Goal: Task Accomplishment & Management: Manage account settings

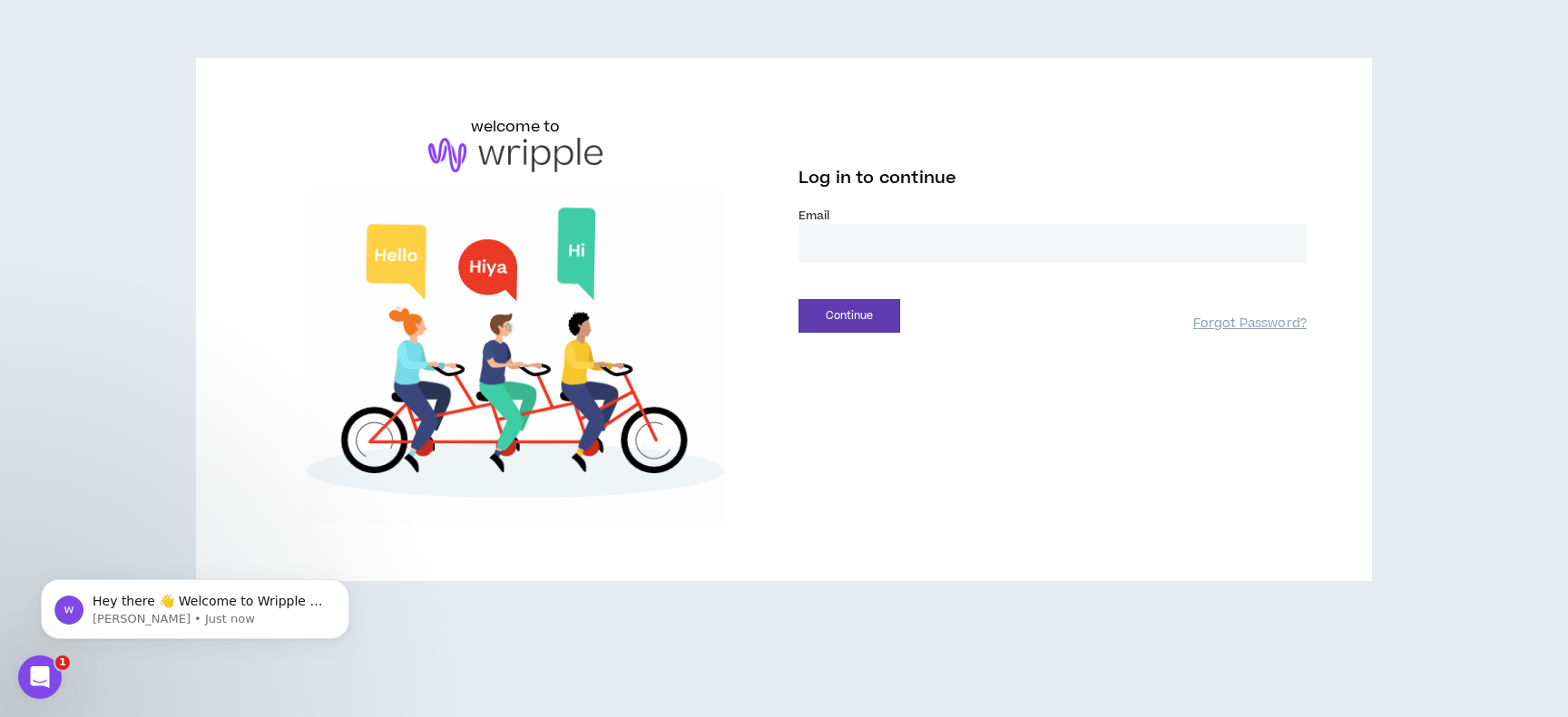
click at [856, 236] on input "email" at bounding box center [1052, 243] width 508 height 39
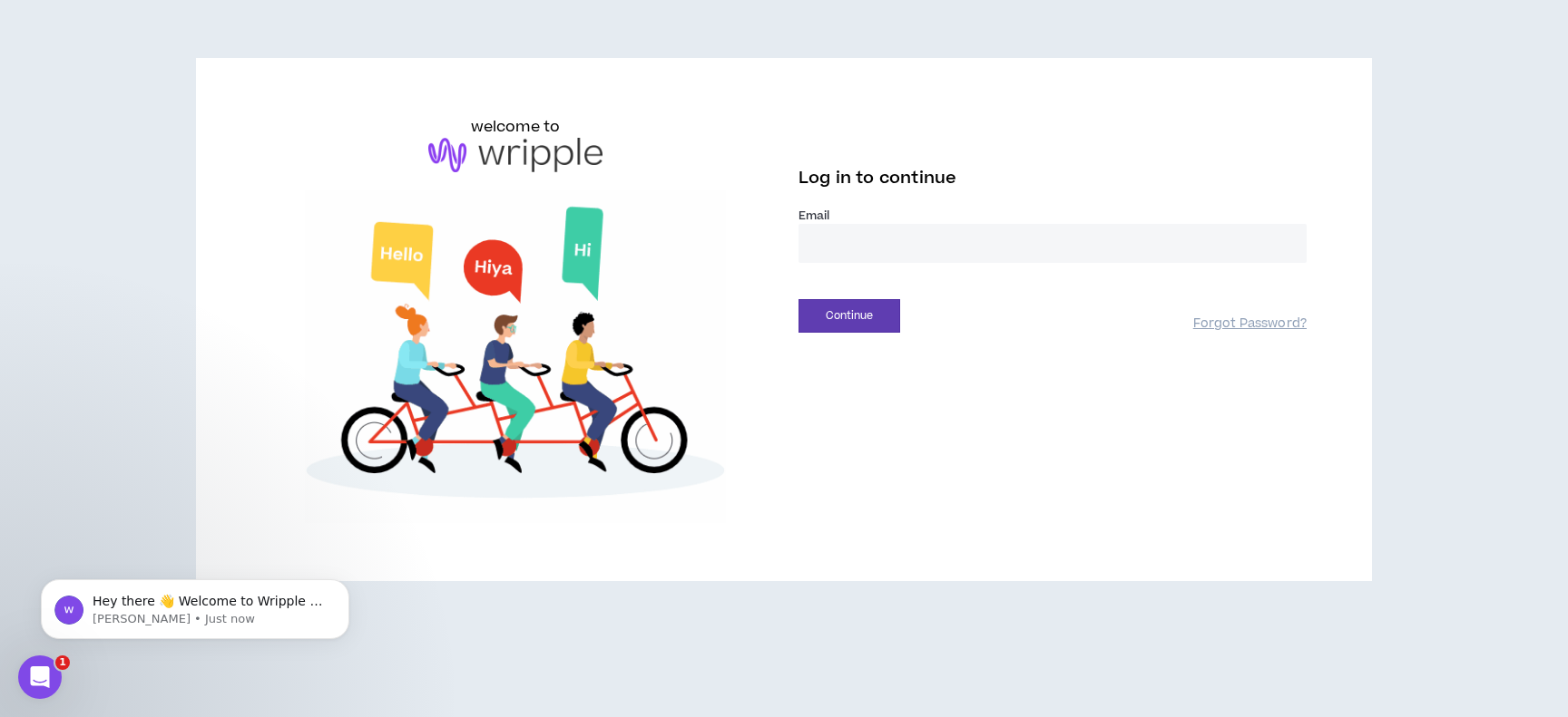
type input "**********"
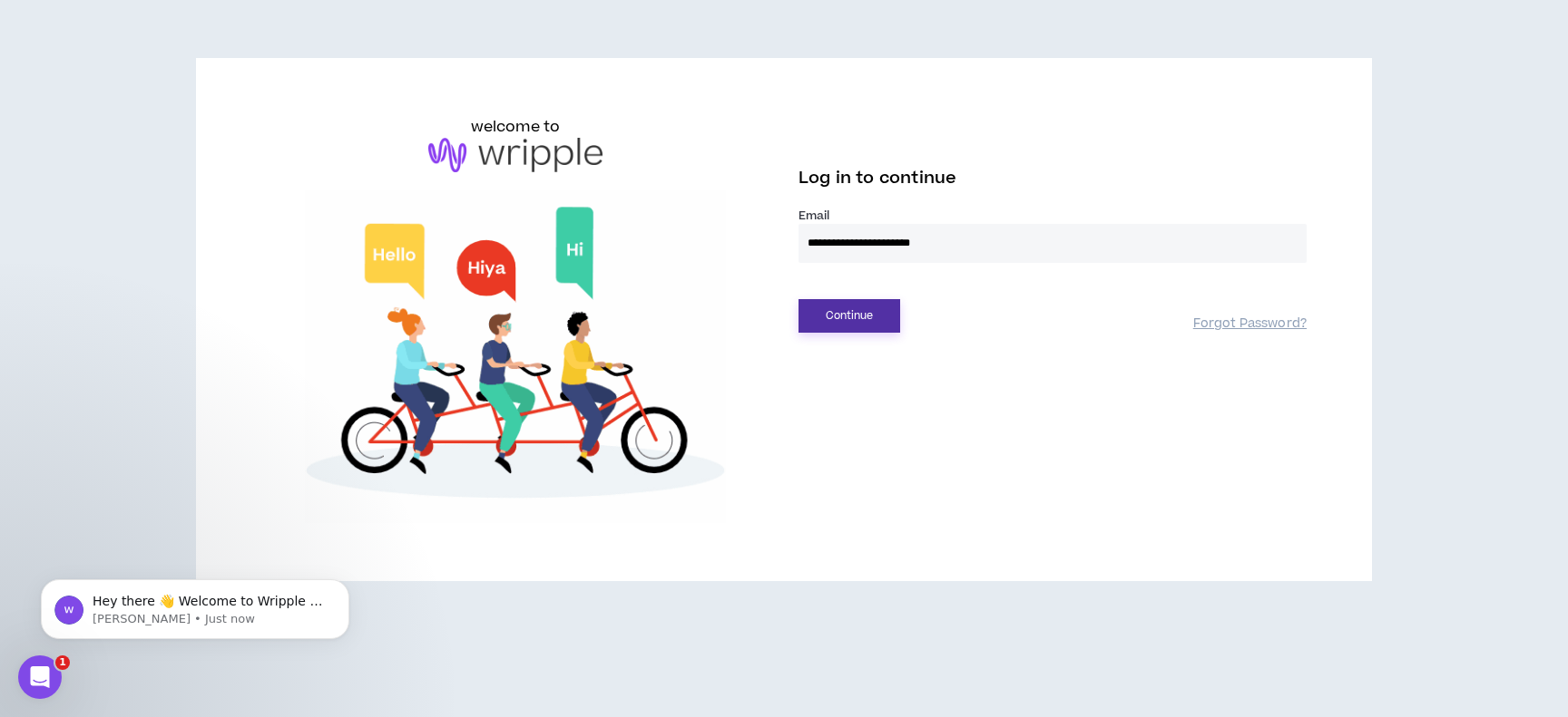
click at [875, 305] on button "Continue" at bounding box center [849, 315] width 101 height 33
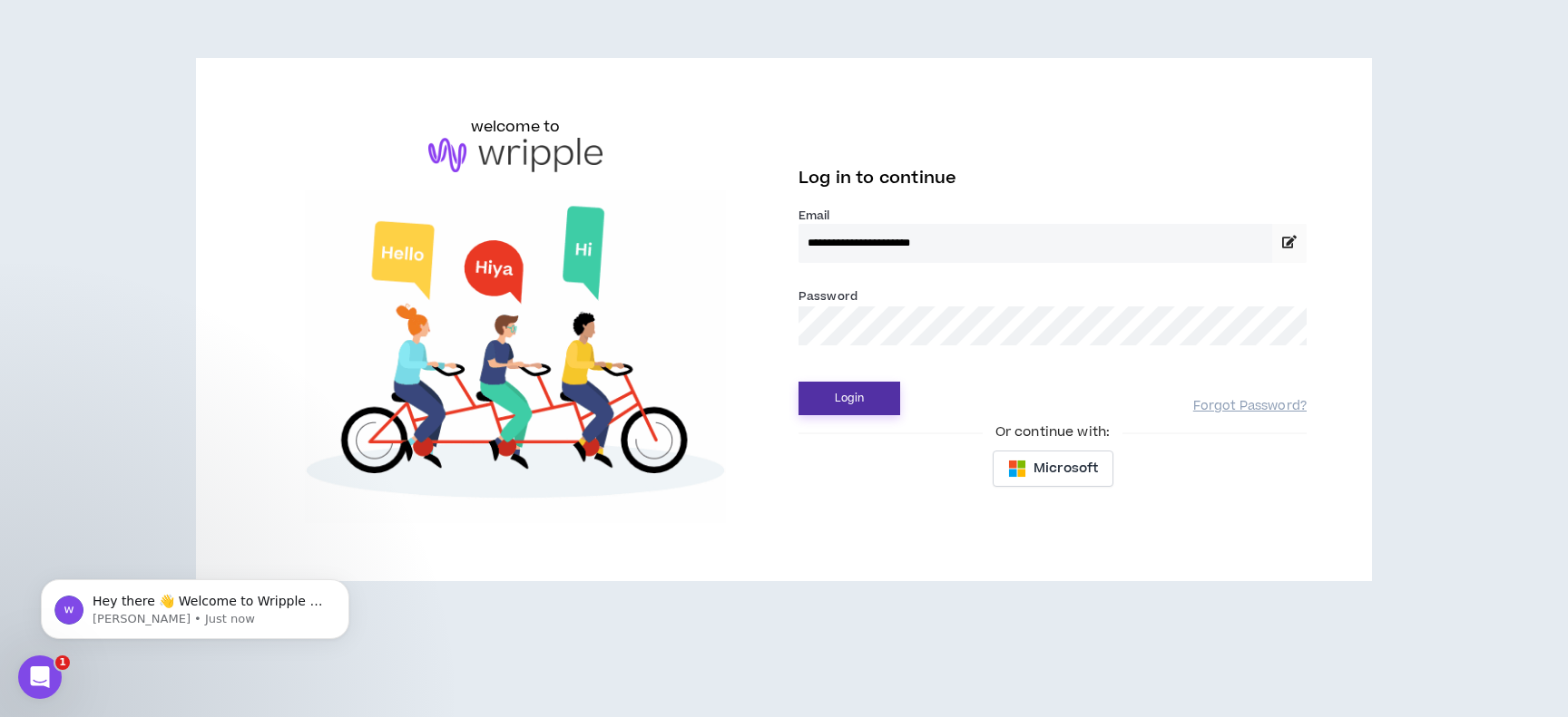
click at [862, 399] on button "Login" at bounding box center [849, 398] width 101 height 33
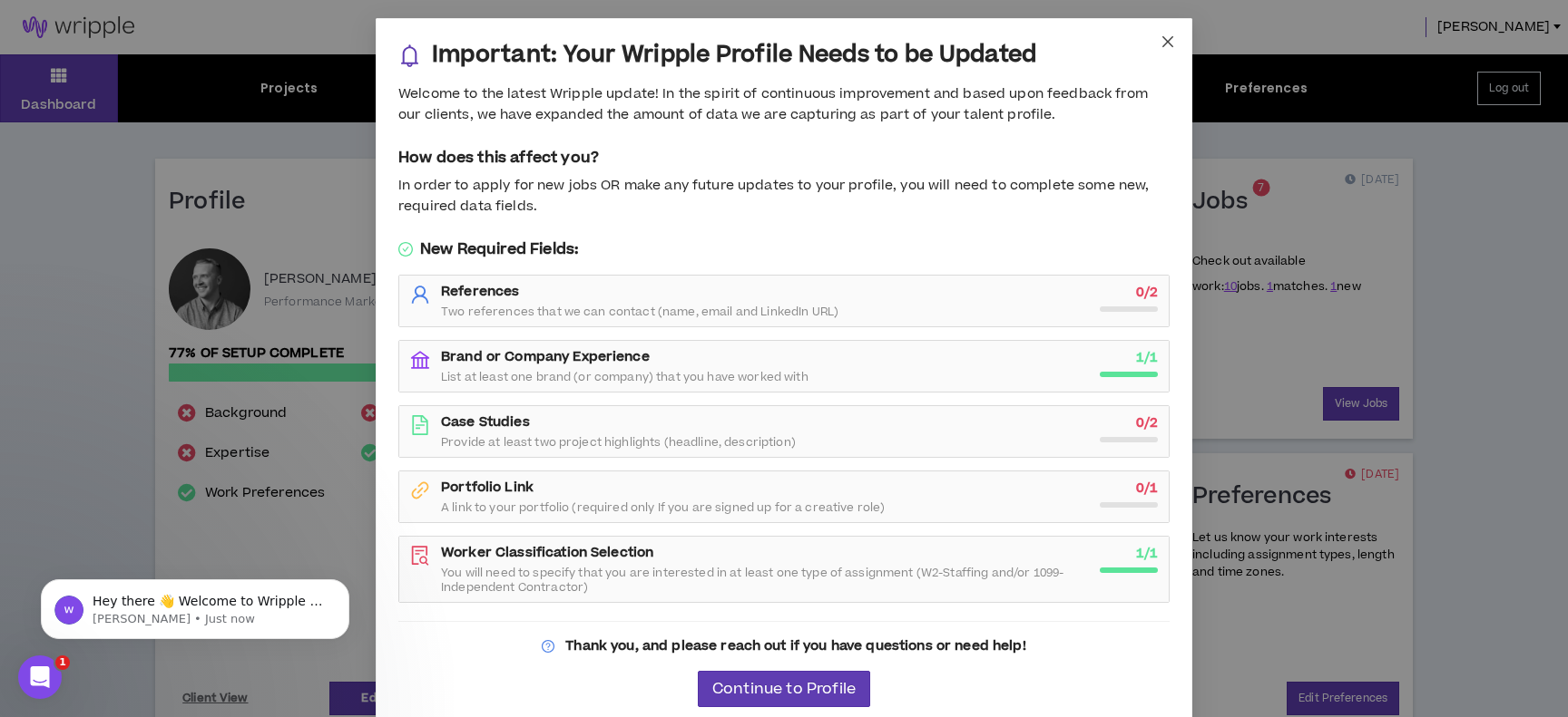
click at [1164, 41] on icon "close" at bounding box center [1167, 41] width 14 height 14
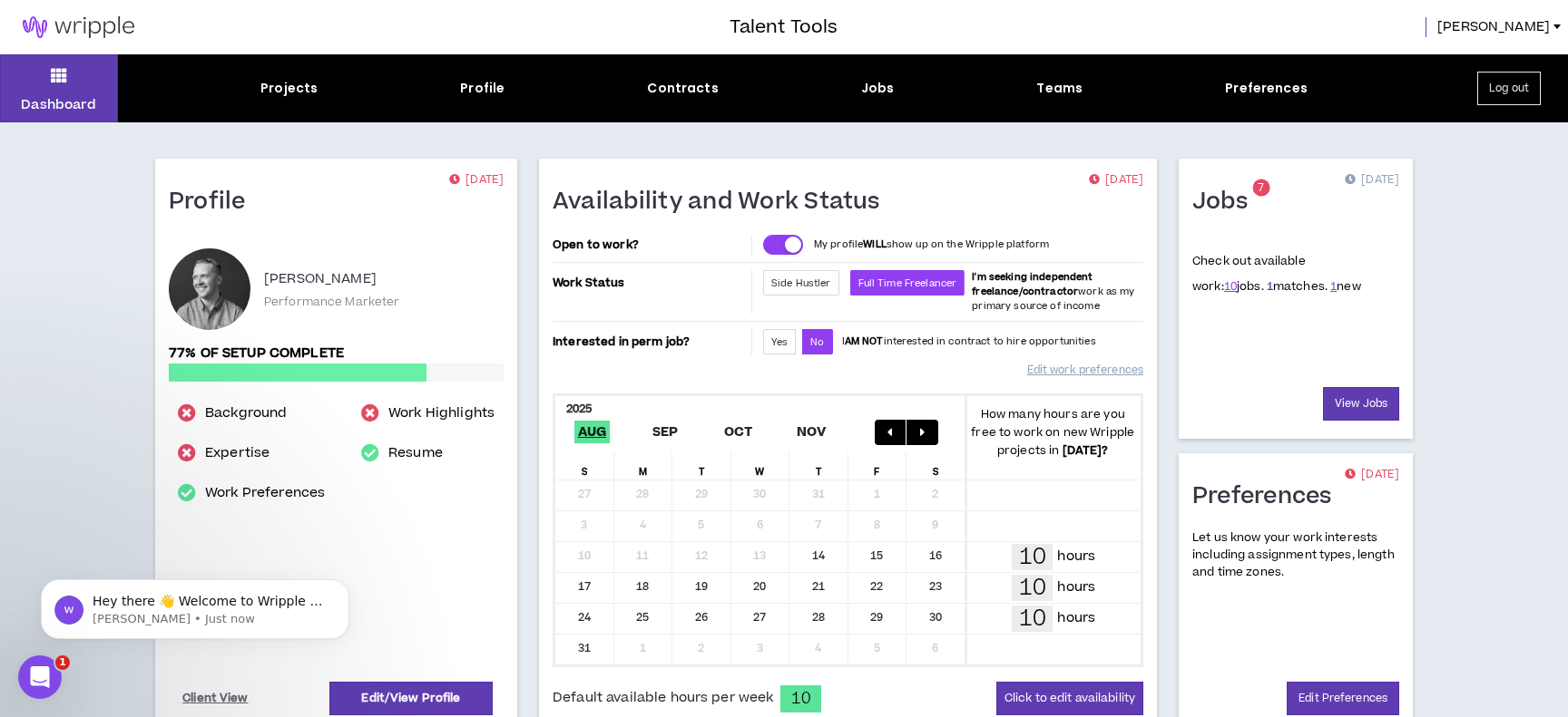
click at [1266, 287] on link "1" at bounding box center [1269, 286] width 7 height 16
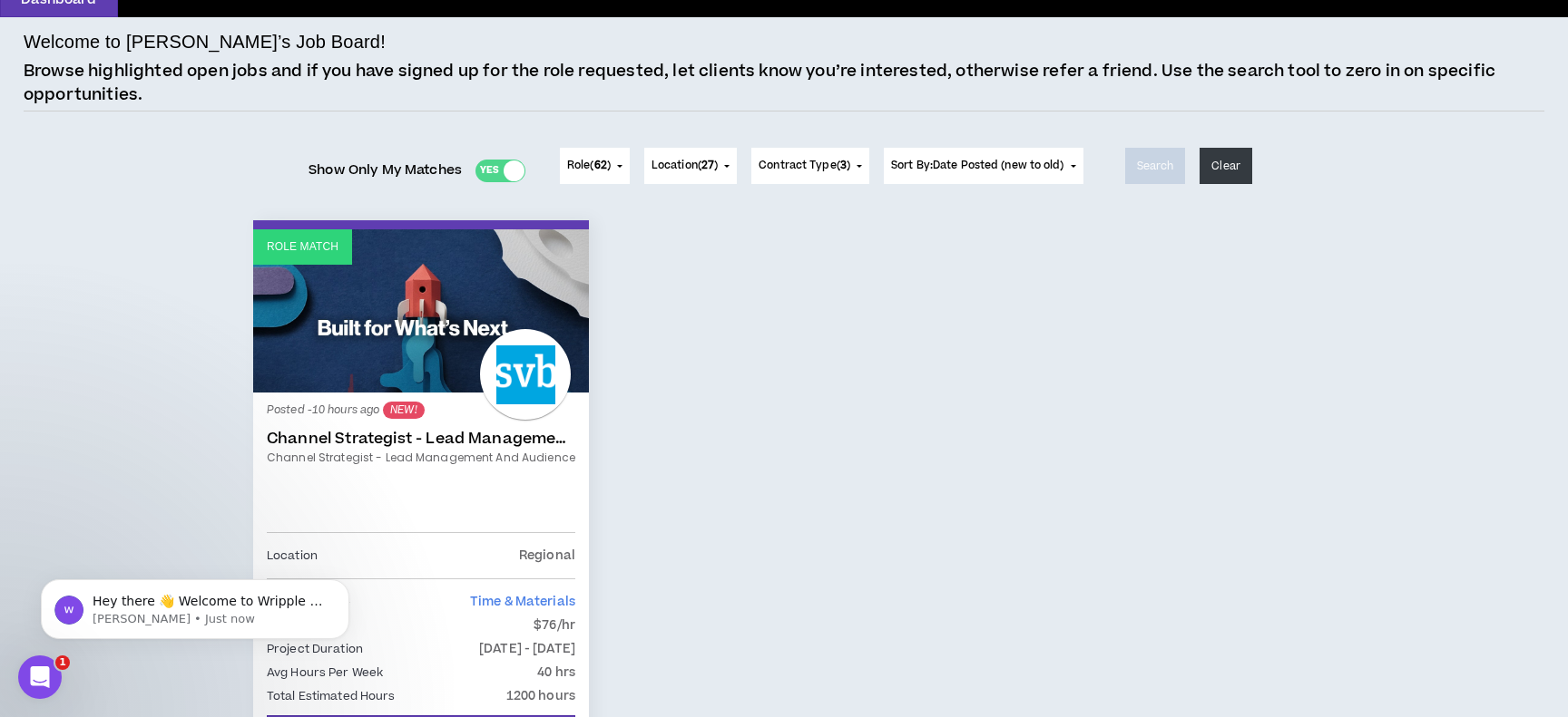
scroll to position [115, 0]
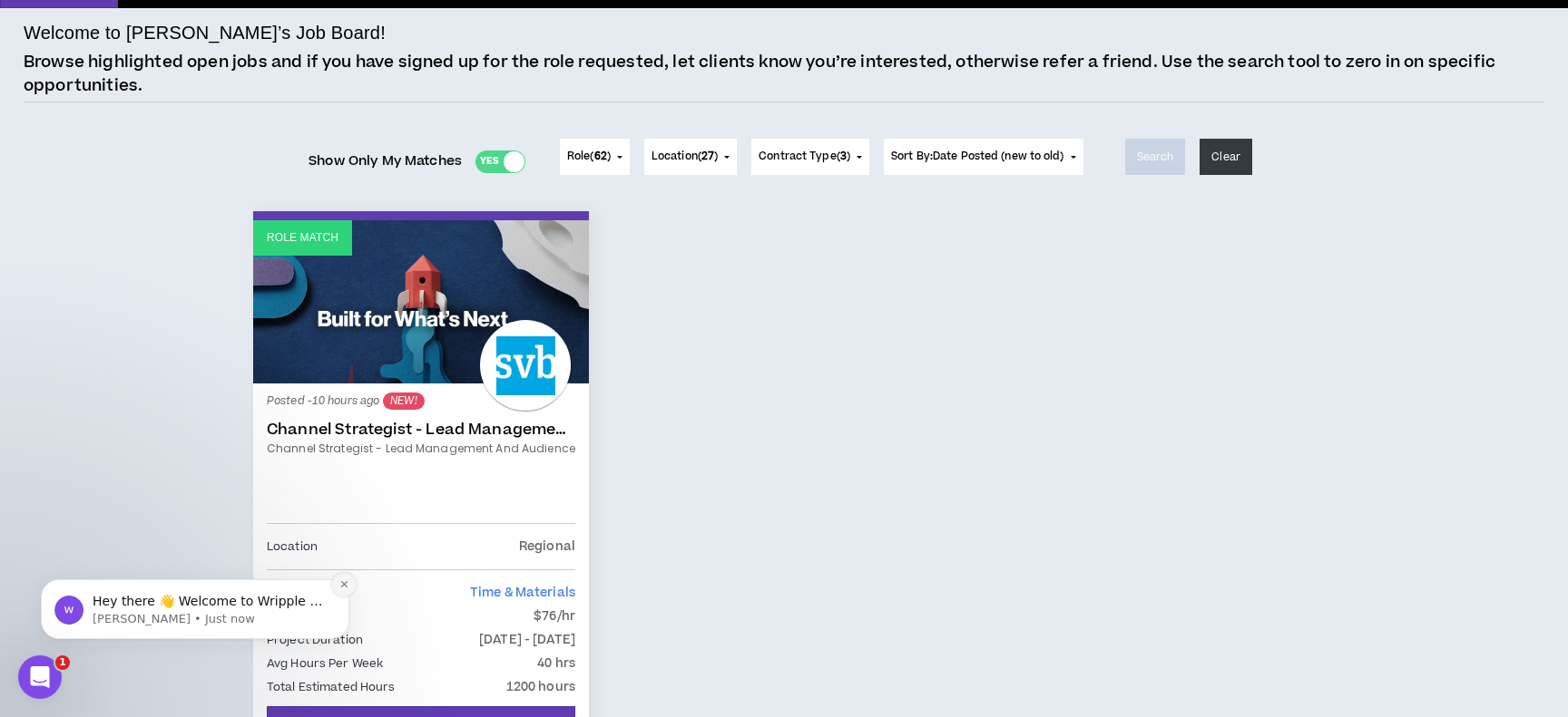
click at [343, 587] on icon "Dismiss notification" at bounding box center [344, 584] width 10 height 10
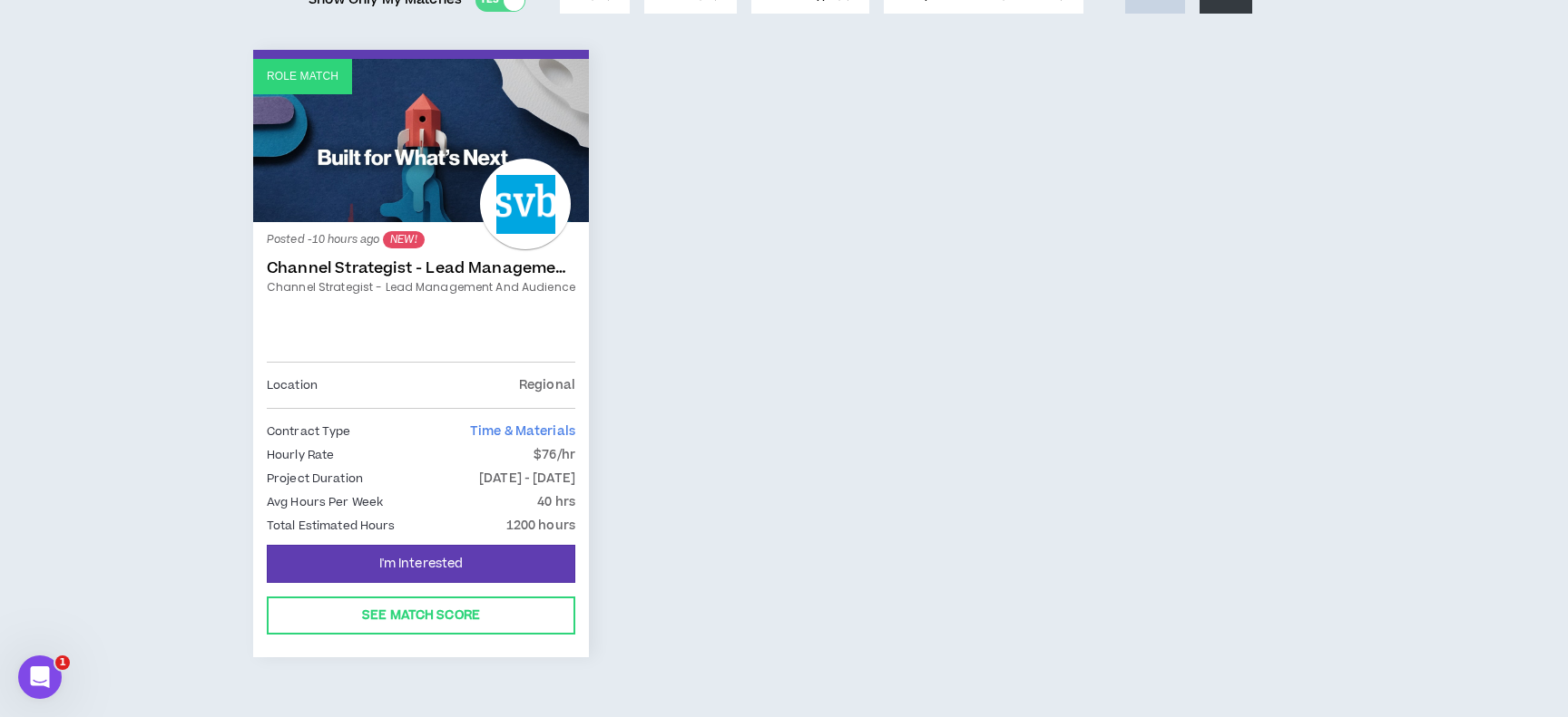
scroll to position [277, 0]
click at [492, 269] on link "Channel Strategist - Lead Management and Audience" at bounding box center [420, 267] width 308 height 18
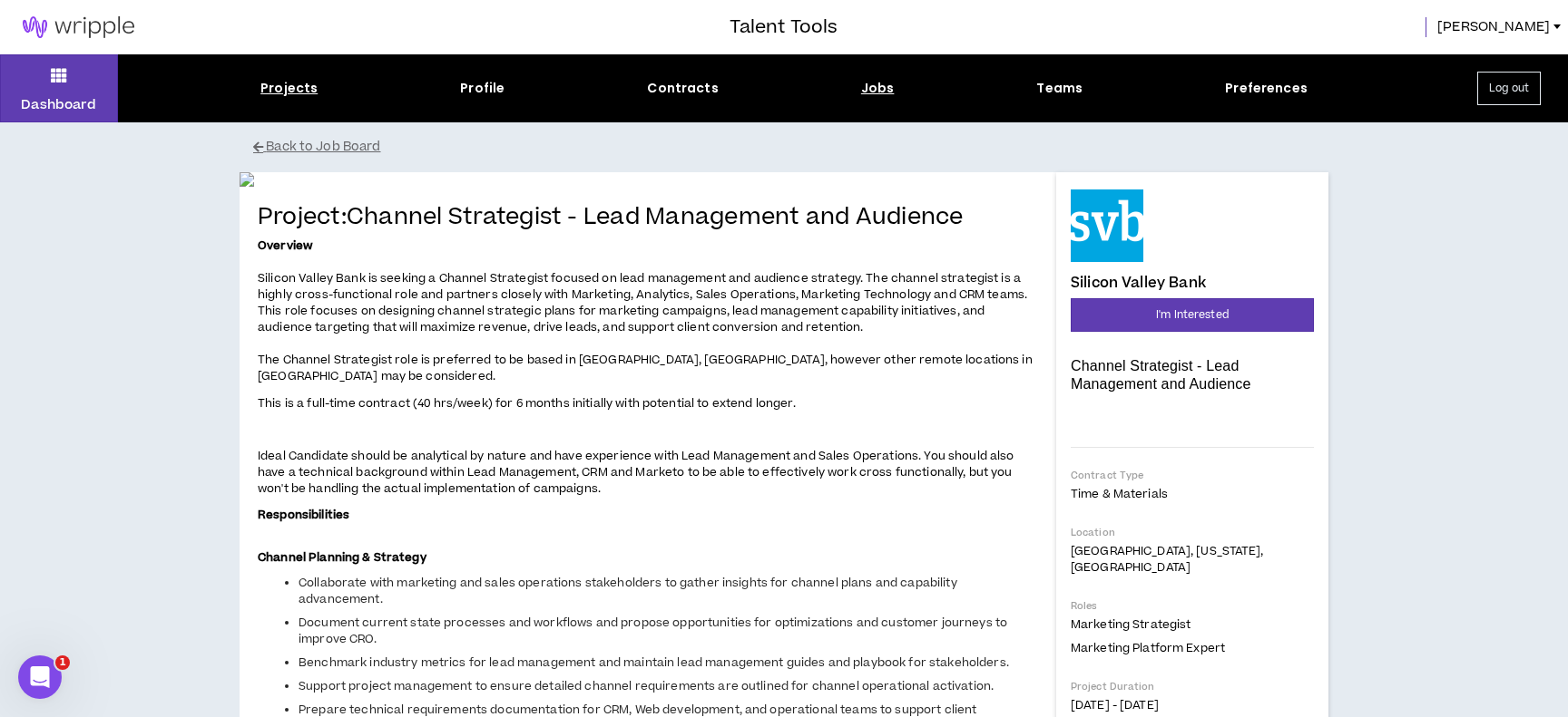
click at [292, 88] on div "Projects" at bounding box center [289, 89] width 57 height 19
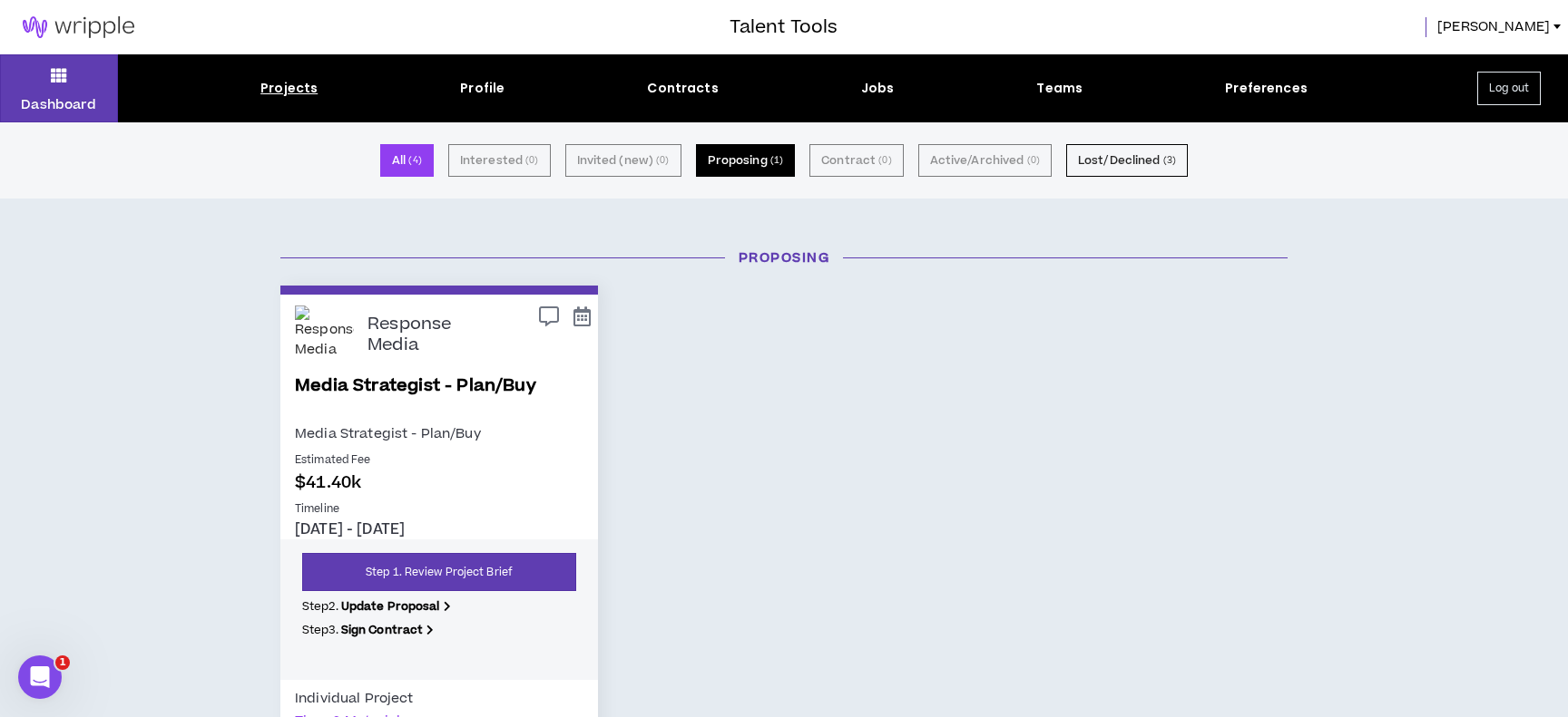
click at [765, 166] on button "Proposing ( 1 )" at bounding box center [746, 160] width 99 height 32
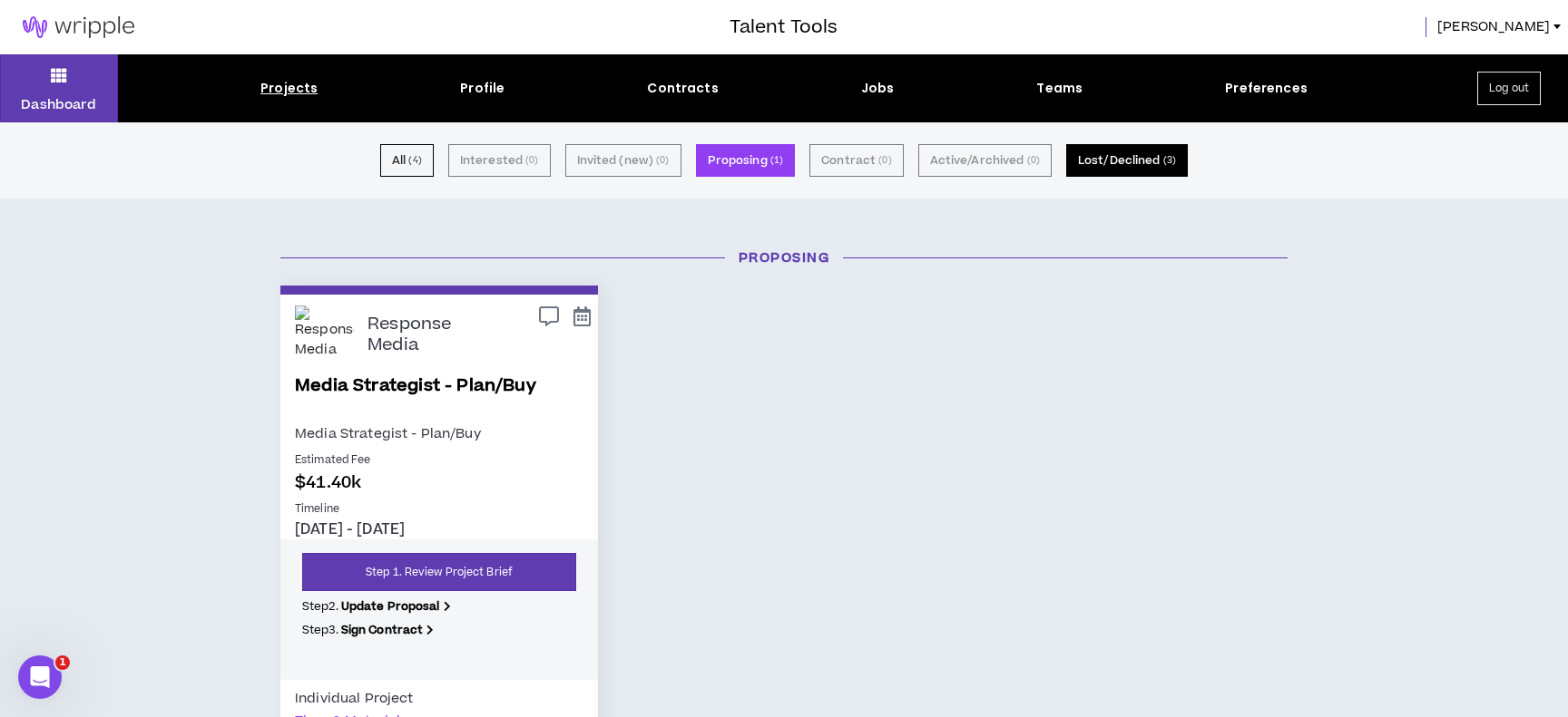
click at [1126, 158] on button "Lost/Declined ( 3 )" at bounding box center [1126, 160] width 121 height 32
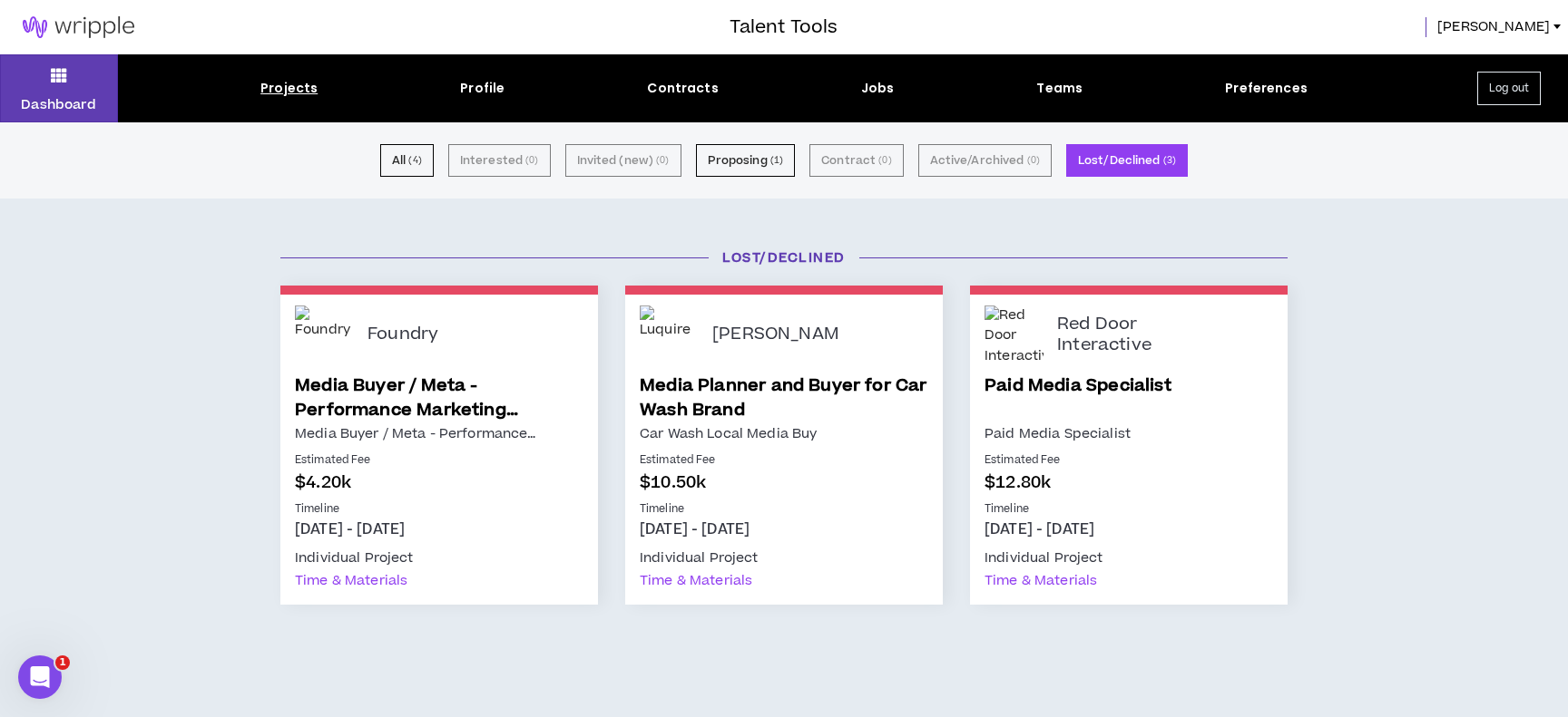
drag, startPoint x: 1072, startPoint y: 320, endPoint x: 1013, endPoint y: 329, distance: 59.7
click at [1072, 320] on p "Red Door Interactive" at bounding box center [1120, 335] width 127 height 41
click at [1008, 330] on img at bounding box center [1014, 335] width 59 height 59
click at [740, 157] on button "Proposing ( 1 )" at bounding box center [746, 160] width 99 height 32
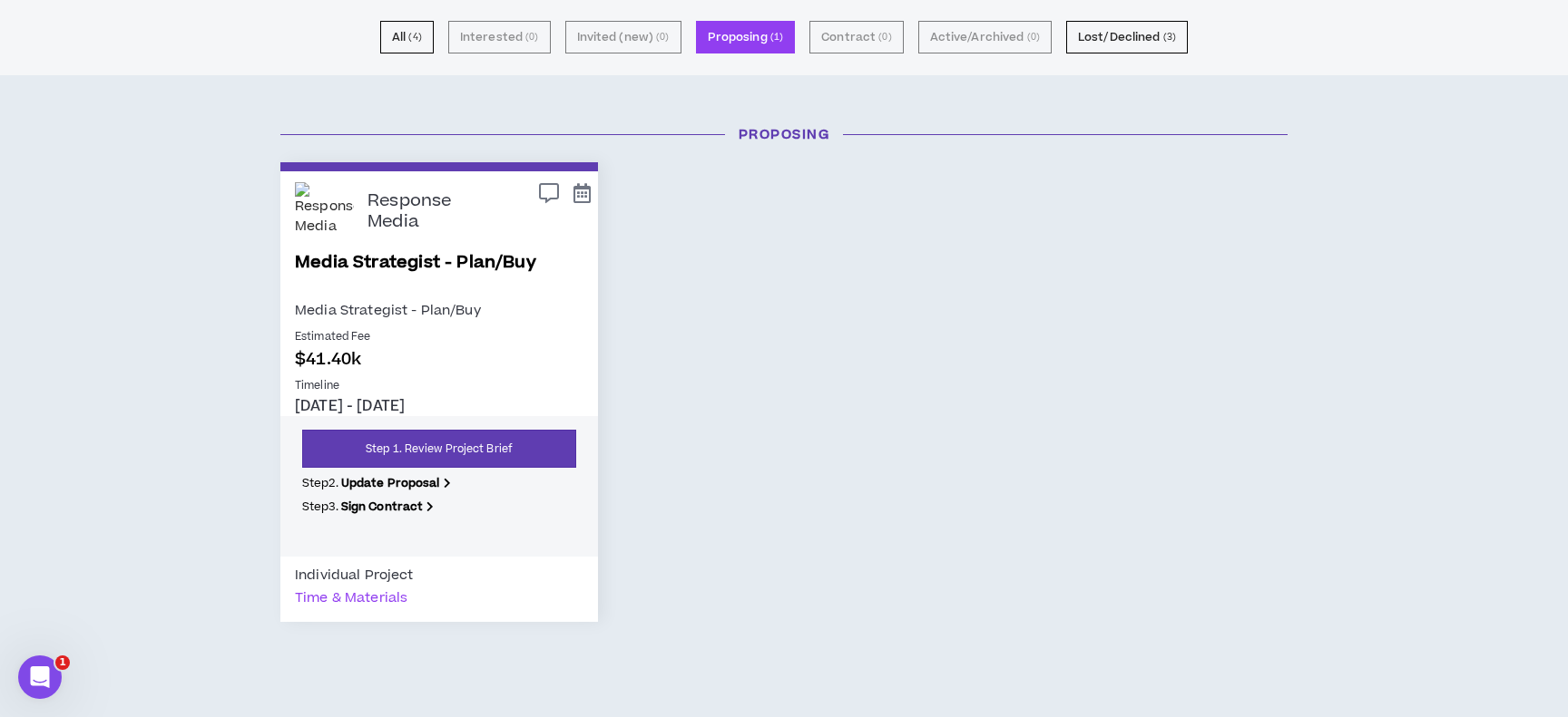
scroll to position [125, 0]
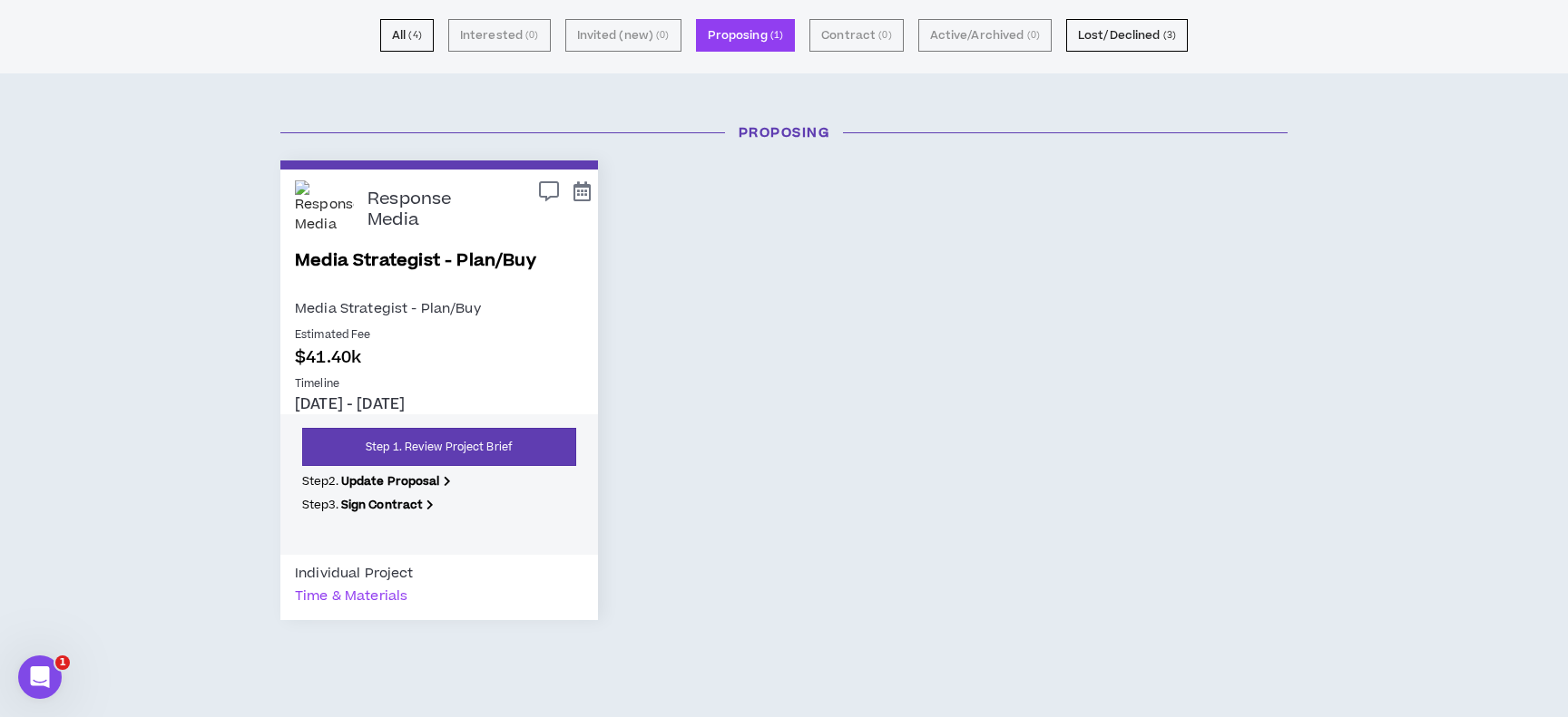
click at [405, 252] on link "Media Strategist - Plan/Buy" at bounding box center [439, 272] width 288 height 49
